Goal: Find specific page/section: Find specific page/section

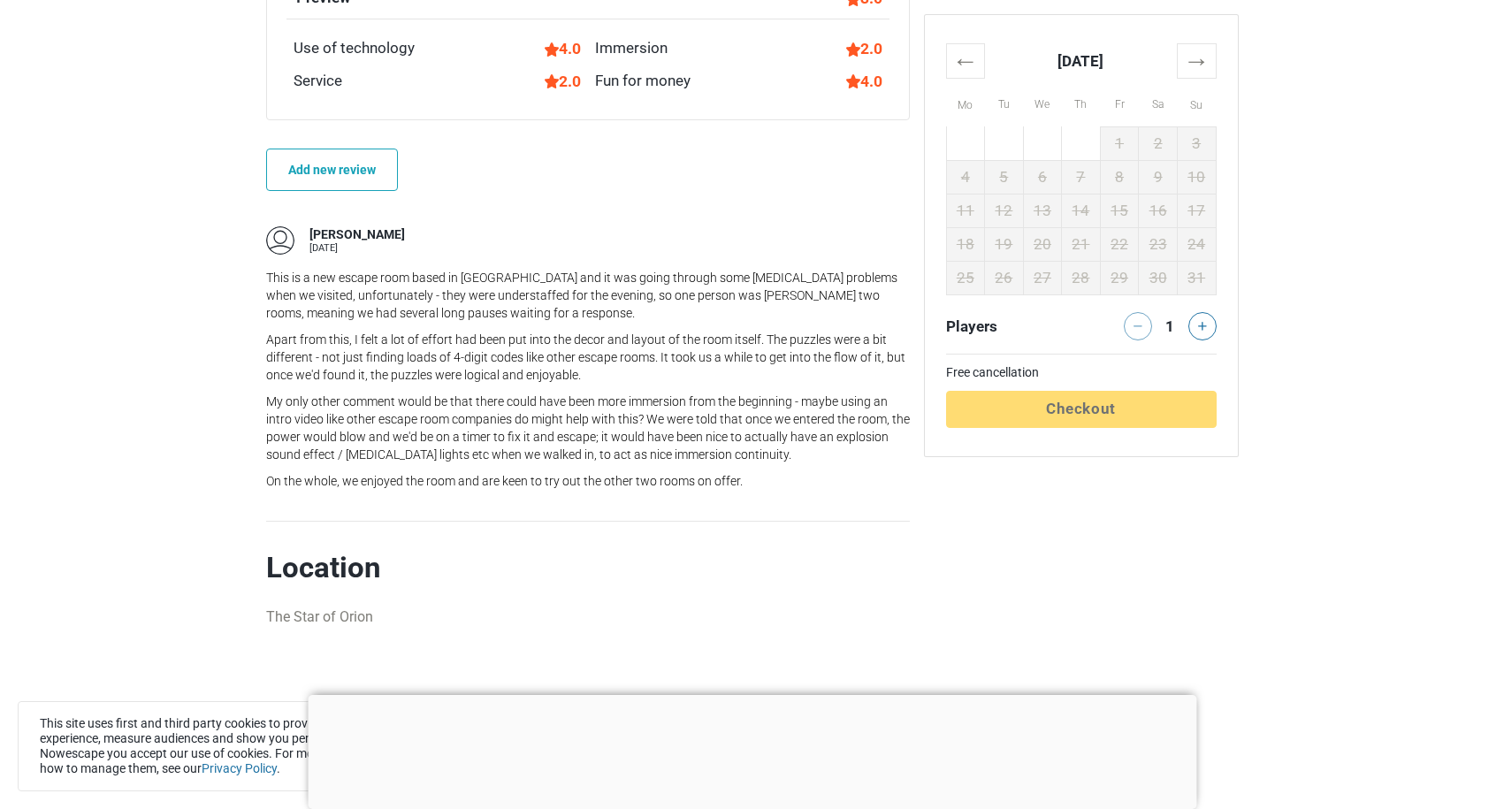
scroll to position [1526, 0]
click at [510, 389] on div "This is a new escape room based in [GEOGRAPHIC_DATA] and it was going through s…" at bounding box center [588, 379] width 644 height 221
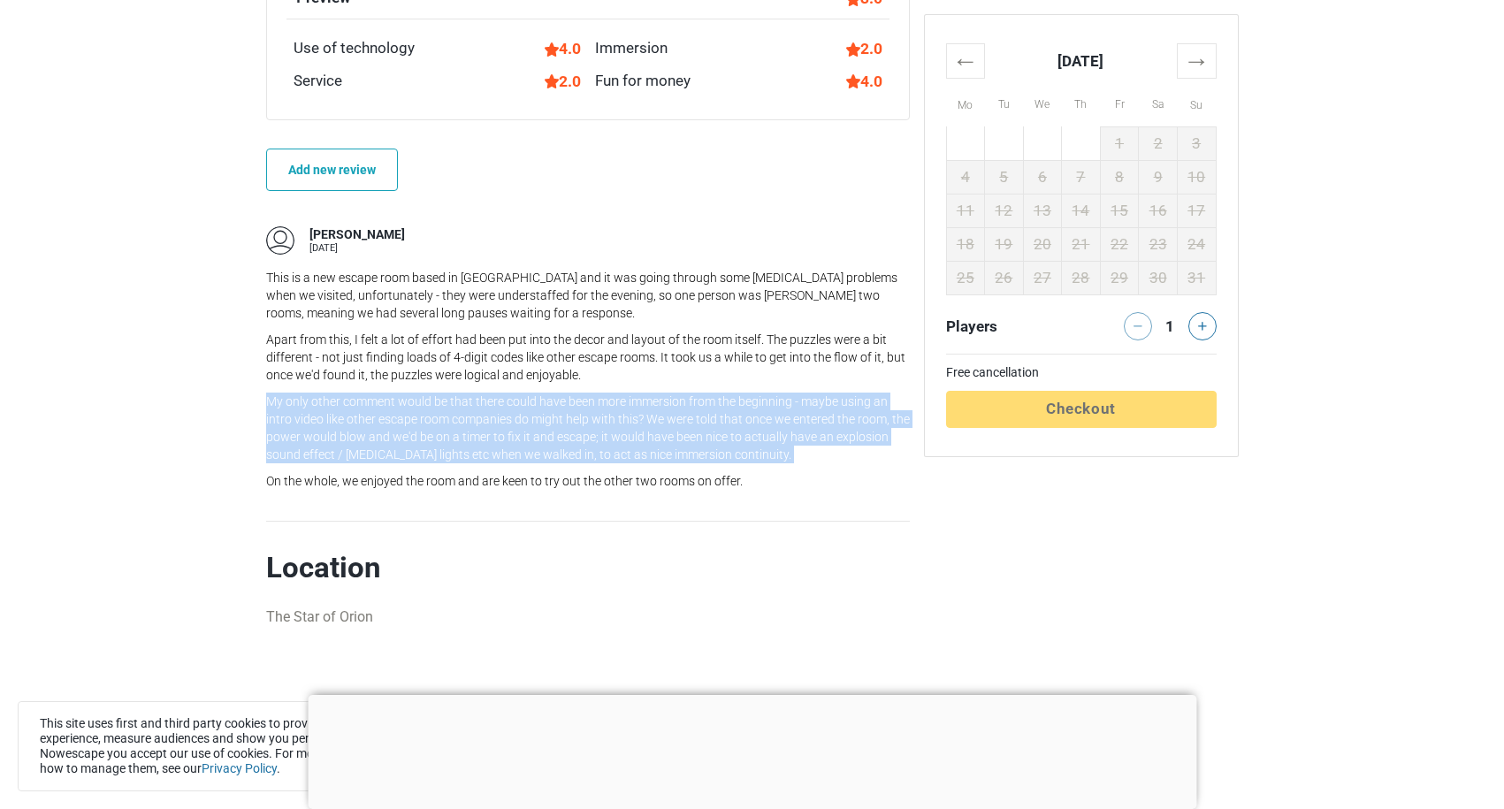
click at [510, 389] on div "This is a new escape room based in [GEOGRAPHIC_DATA] and it was going through s…" at bounding box center [588, 379] width 644 height 221
click at [582, 455] on p "My only other comment would be that there could have been more immersion from t…" at bounding box center [588, 428] width 644 height 71
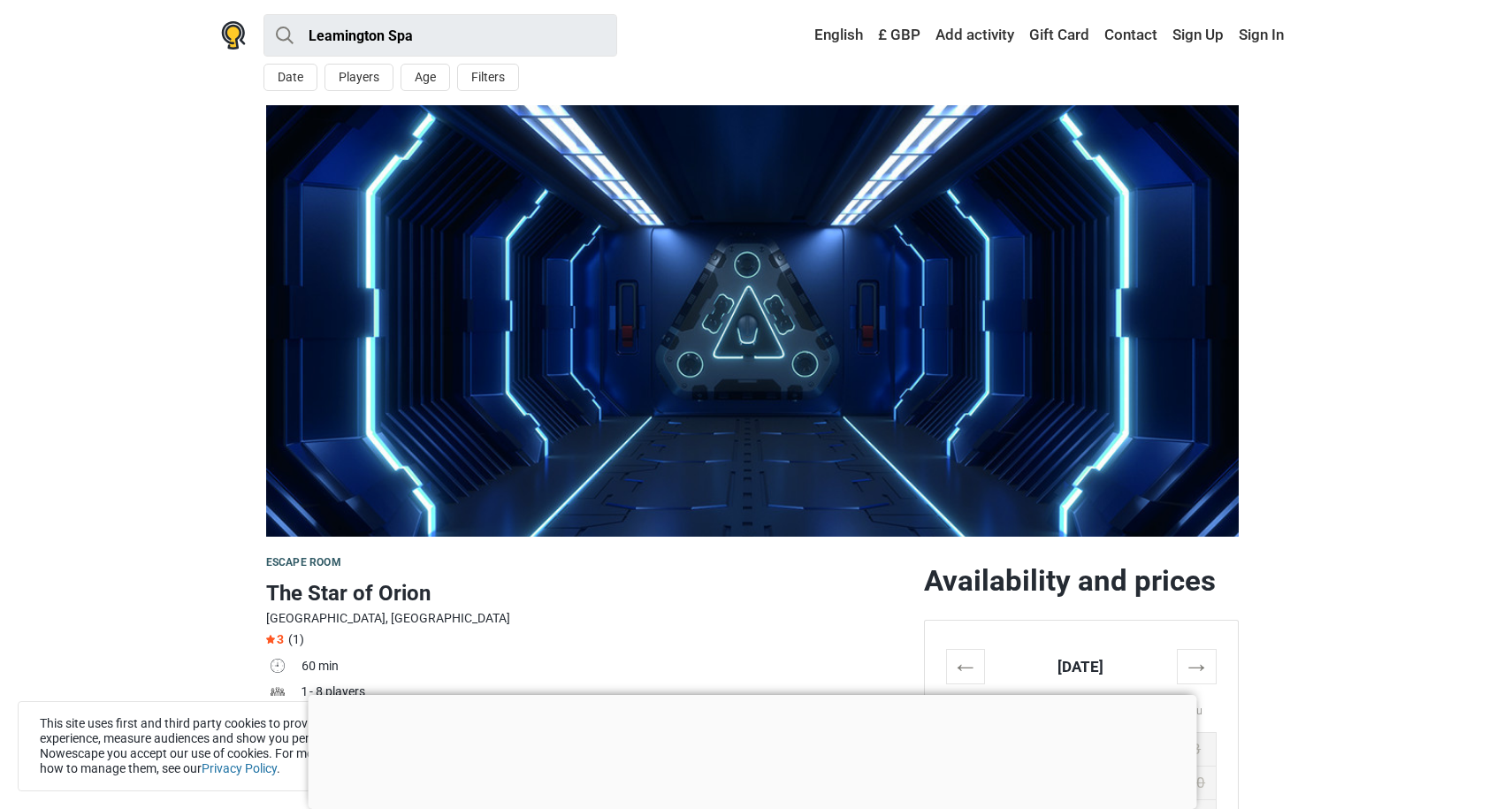
scroll to position [0, 0]
click at [363, 26] on input "Leamington Spa" at bounding box center [441, 35] width 354 height 42
type input "Leamington Spa"
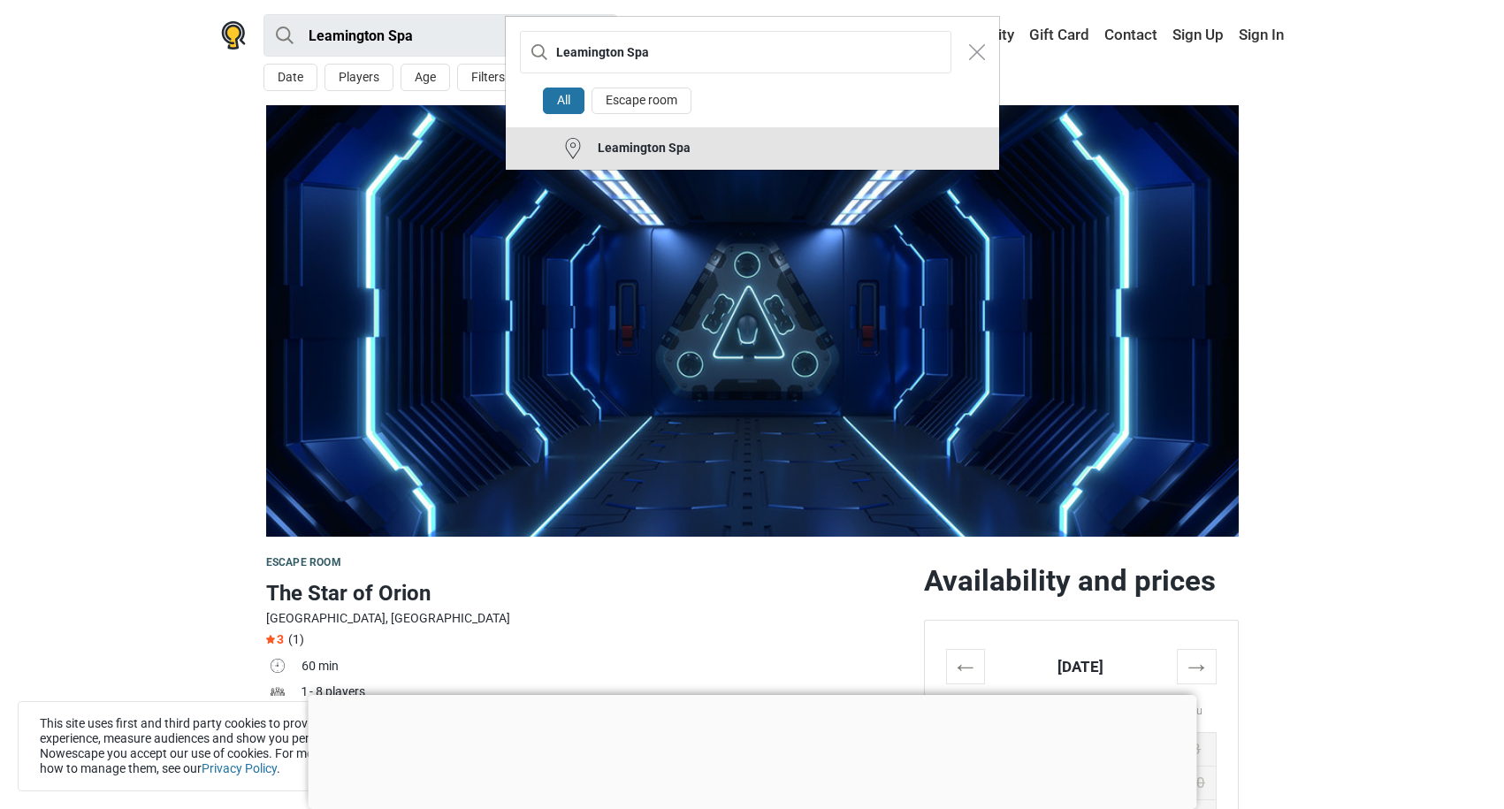
click at [649, 149] on div "Leamington Spa" at bounding box center [637, 149] width 107 height 18
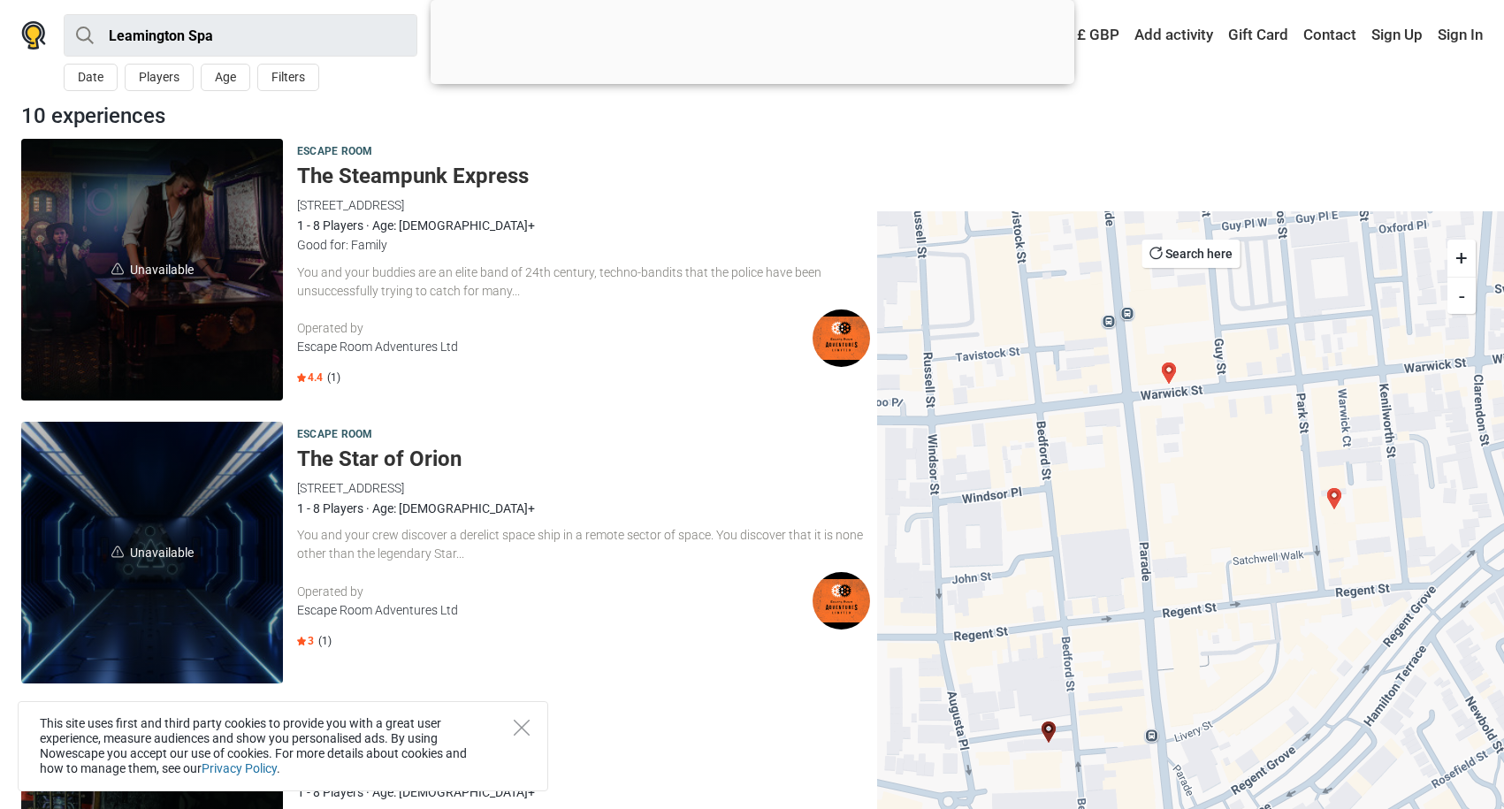
scroll to position [129, 0]
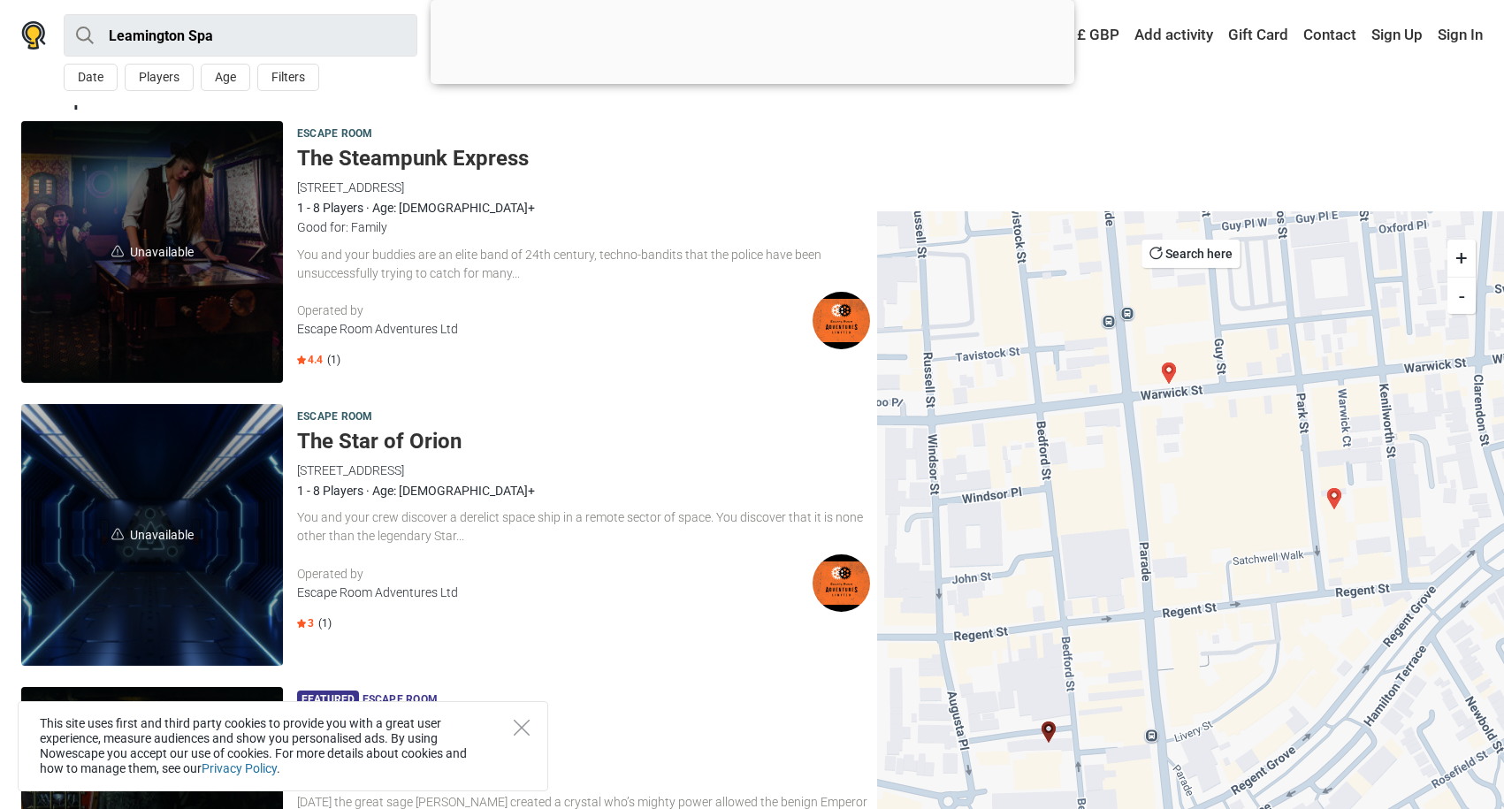
click at [436, 157] on h5 "The Steampunk Express" at bounding box center [583, 159] width 573 height 26
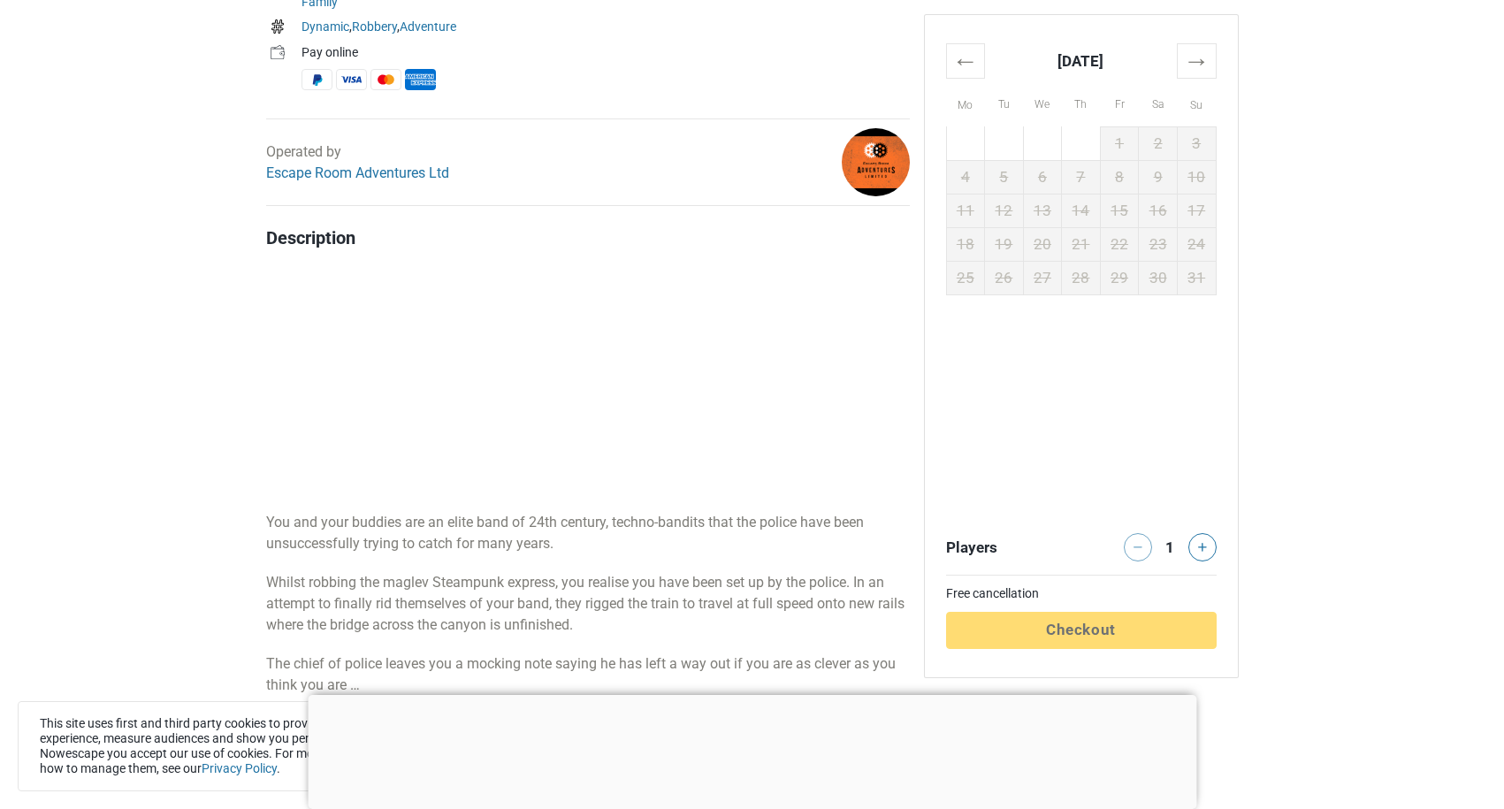
scroll to position [771, 0]
